Goal: Navigation & Orientation: Find specific page/section

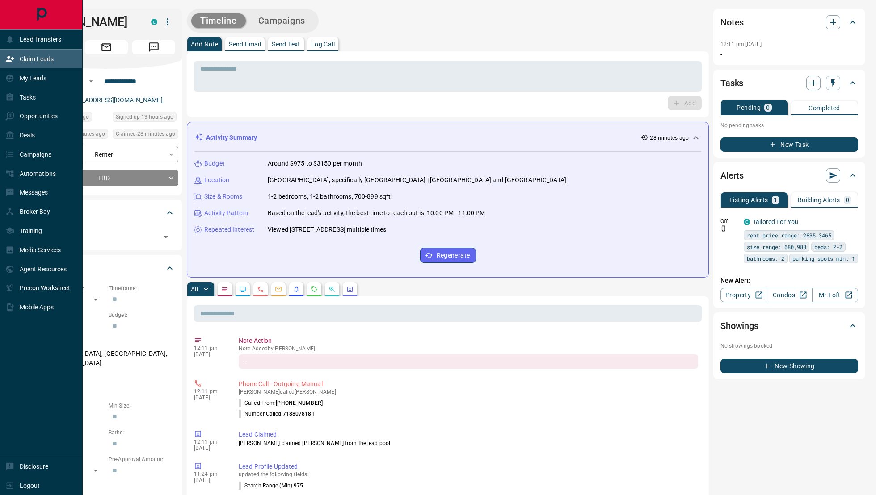
click at [19, 60] on div "Claim Leads" at bounding box center [29, 59] width 48 height 15
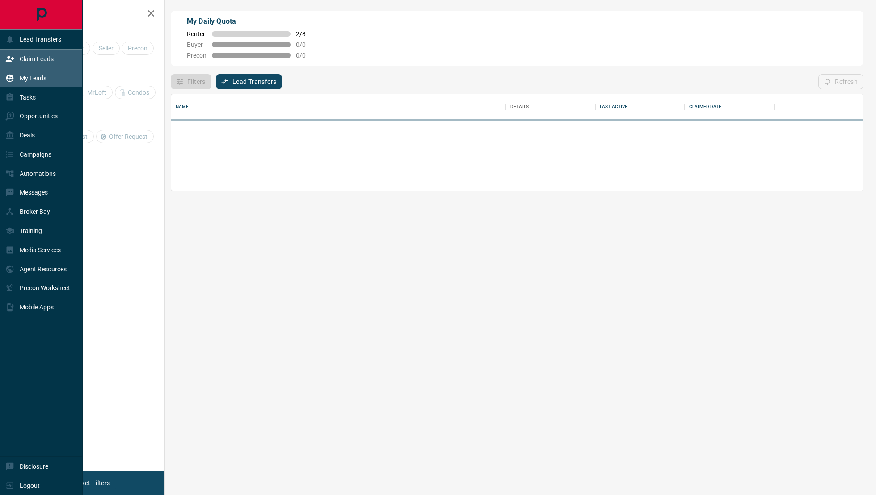
click at [19, 70] on div "My Leads" at bounding box center [41, 77] width 83 height 19
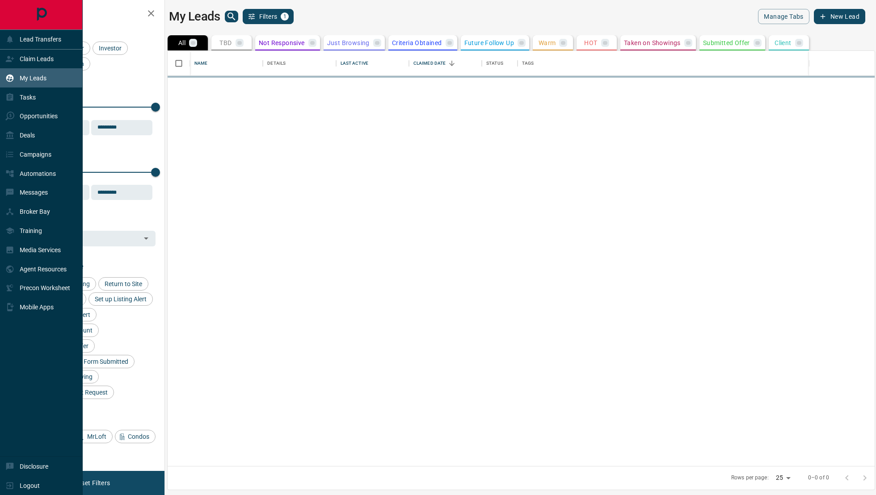
scroll to position [416, 707]
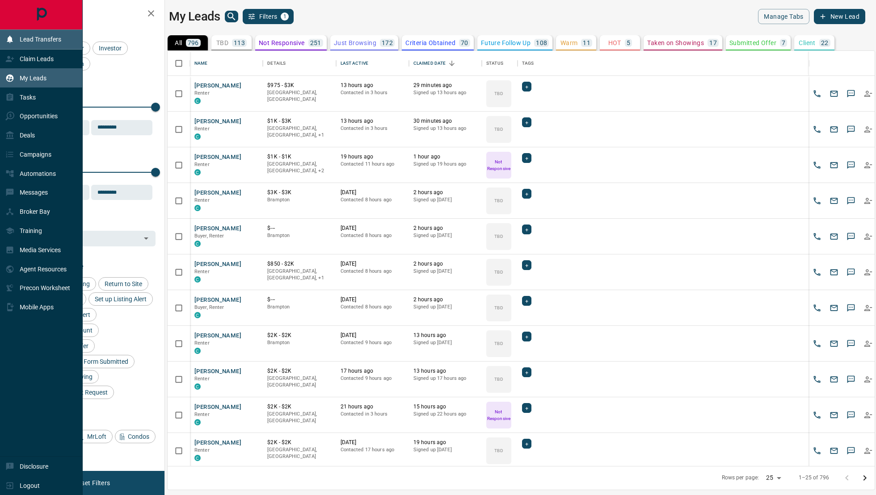
click at [25, 47] on div "Lead Transfers" at bounding box center [41, 39] width 83 height 19
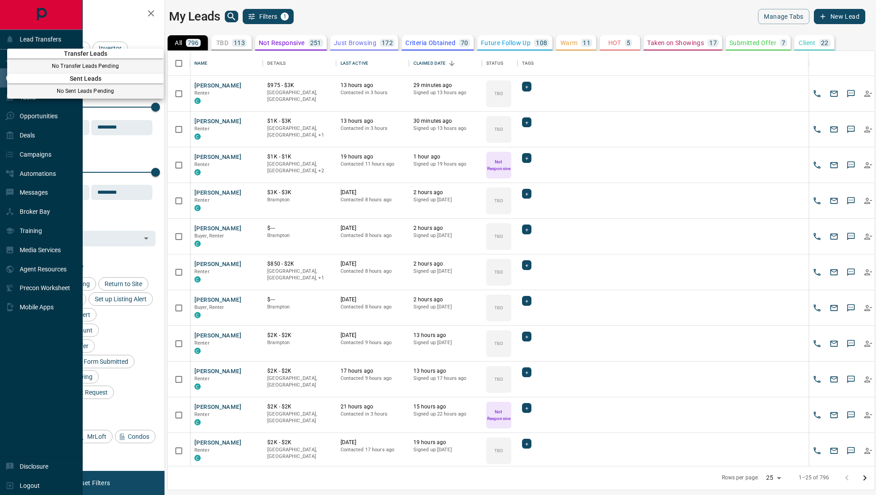
click at [3, 59] on div at bounding box center [438, 247] width 876 height 495
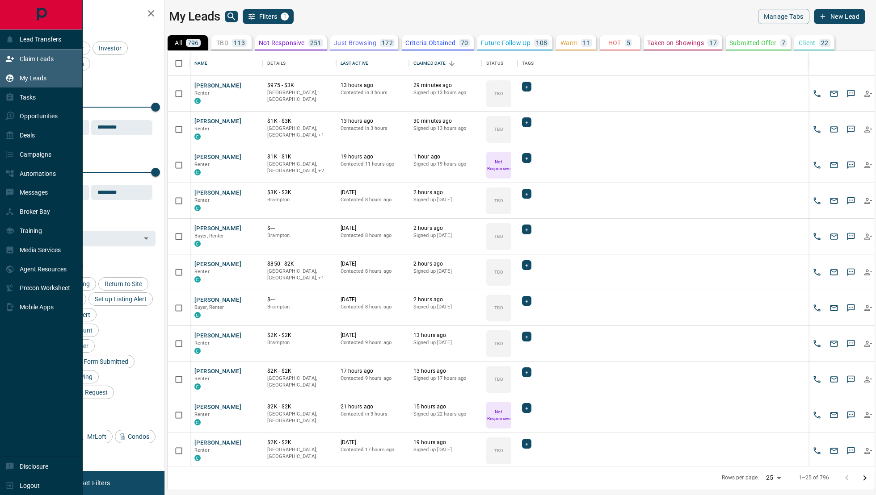
click at [16, 59] on div "Claim Leads" at bounding box center [29, 59] width 48 height 15
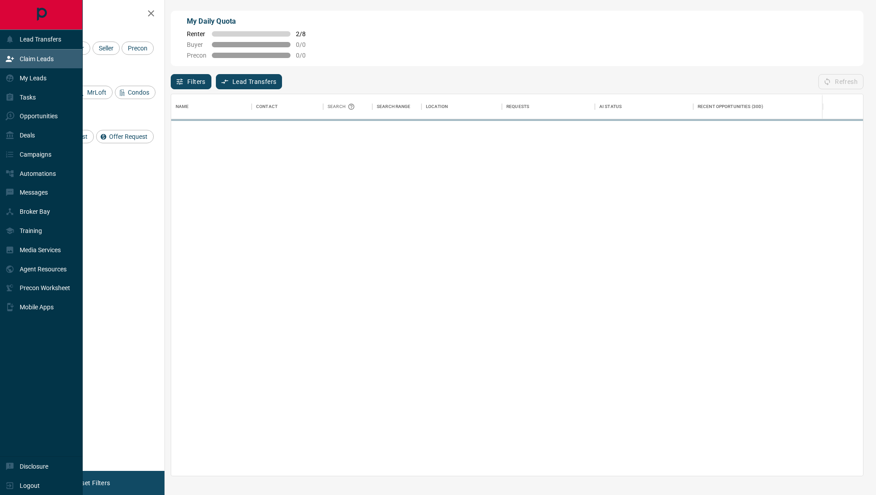
scroll to position [382, 692]
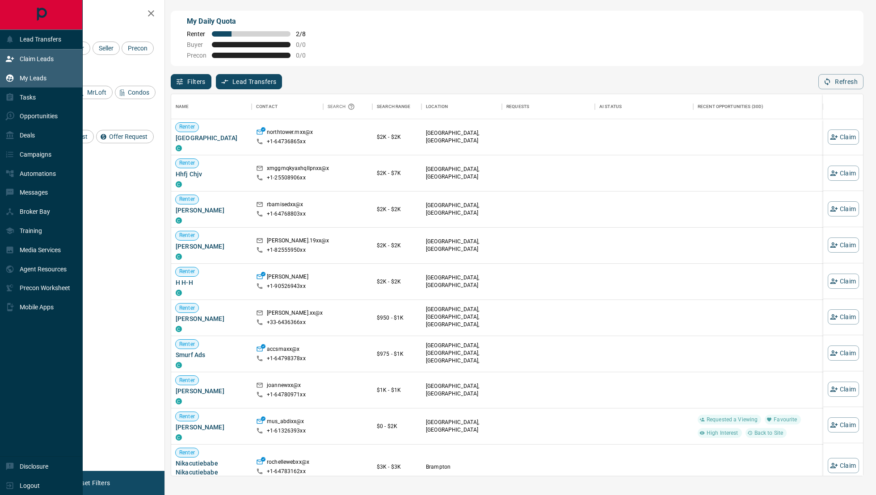
click at [34, 77] on p "My Leads" at bounding box center [33, 78] width 27 height 7
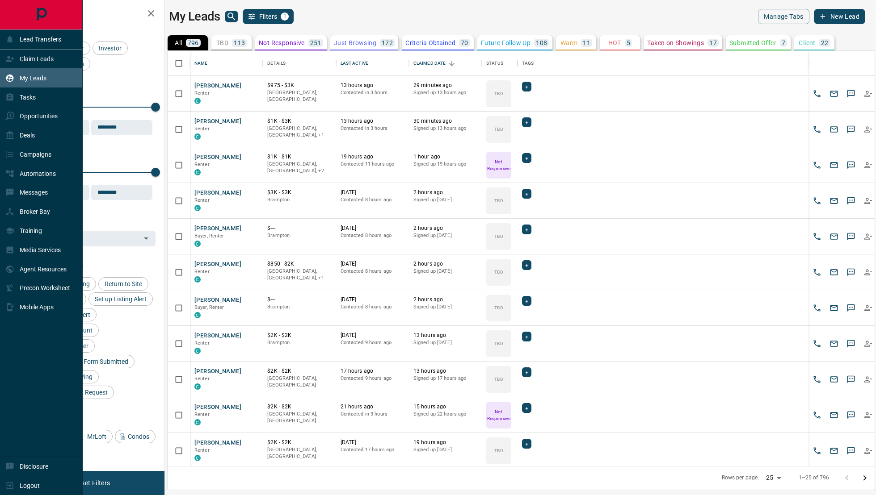
scroll to position [416, 707]
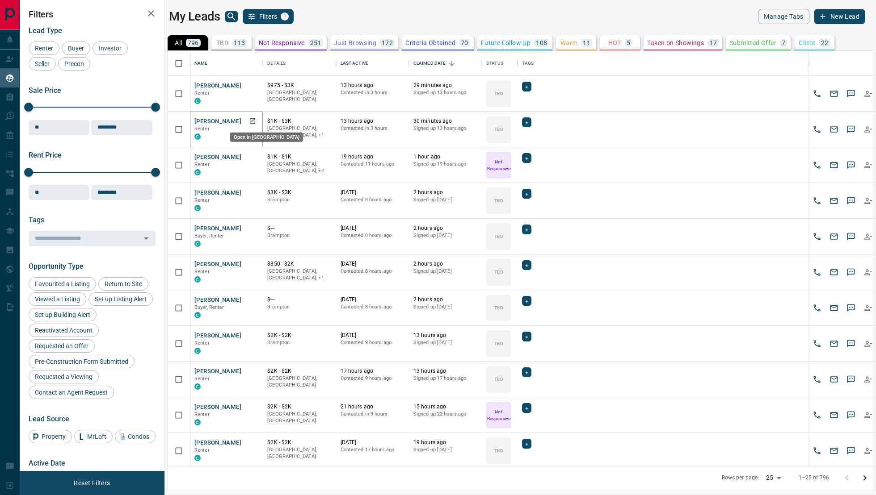
click at [255, 119] on icon "Open in New Tab" at bounding box center [252, 121] width 7 height 7
